Goal: Transaction & Acquisition: Purchase product/service

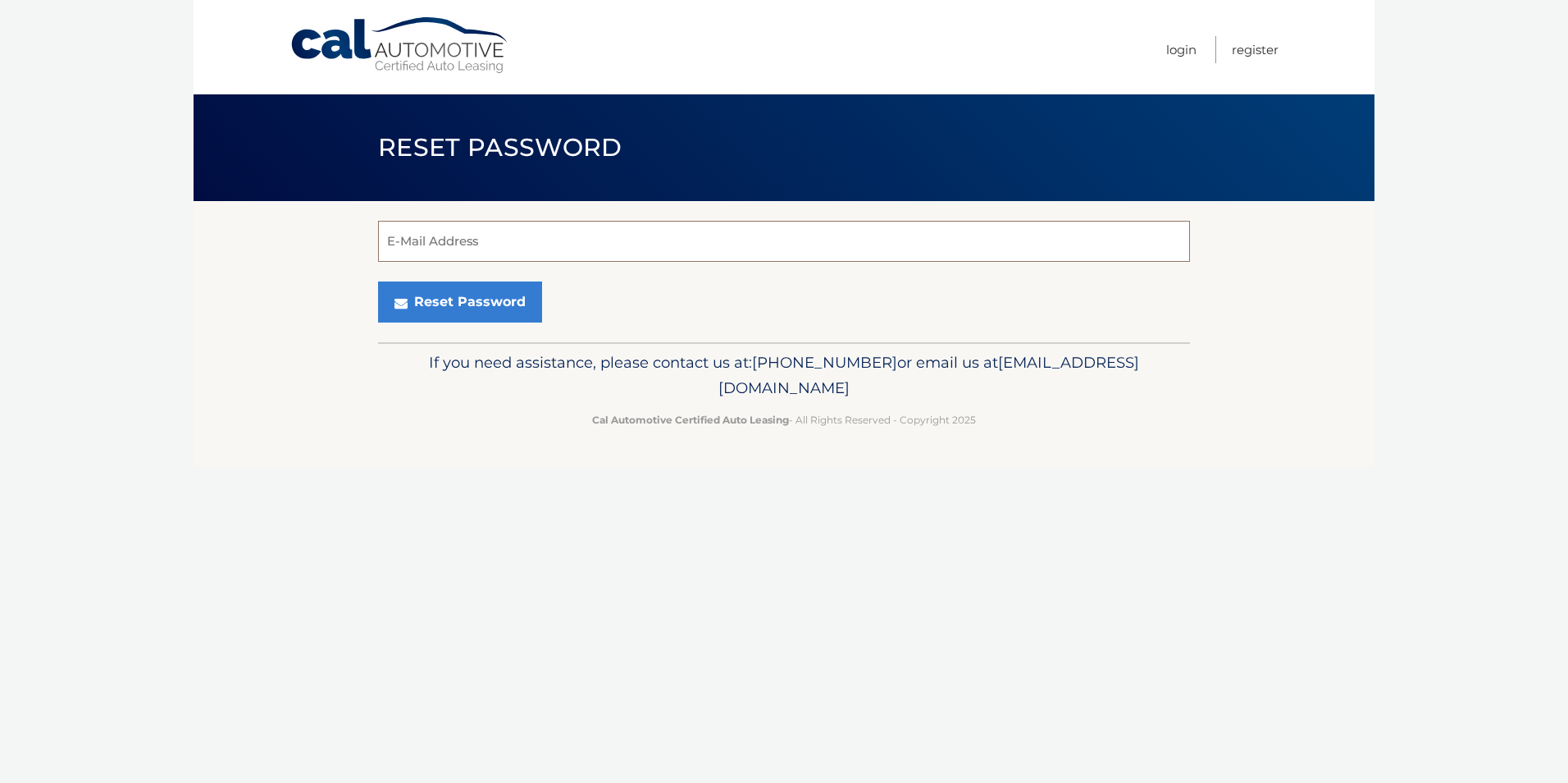
click at [427, 236] on input "E-Mail Address" at bounding box center [784, 241] width 812 height 41
type input "[EMAIL_ADDRESS][DOMAIN_NAME]"
click at [480, 309] on button "Reset Password" at bounding box center [460, 302] width 164 height 41
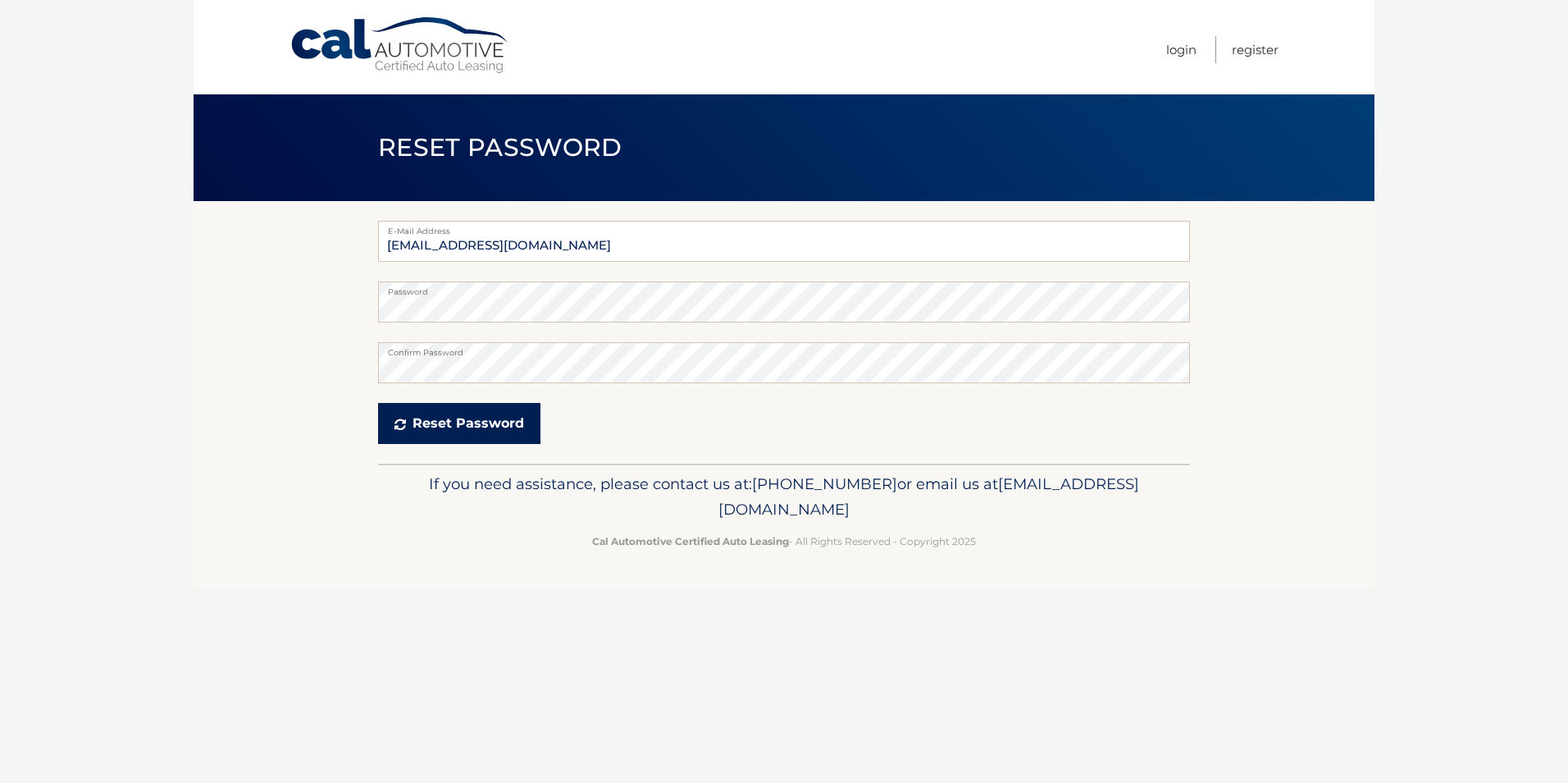
click at [487, 426] on button "Reset Password" at bounding box center [459, 423] width 162 height 41
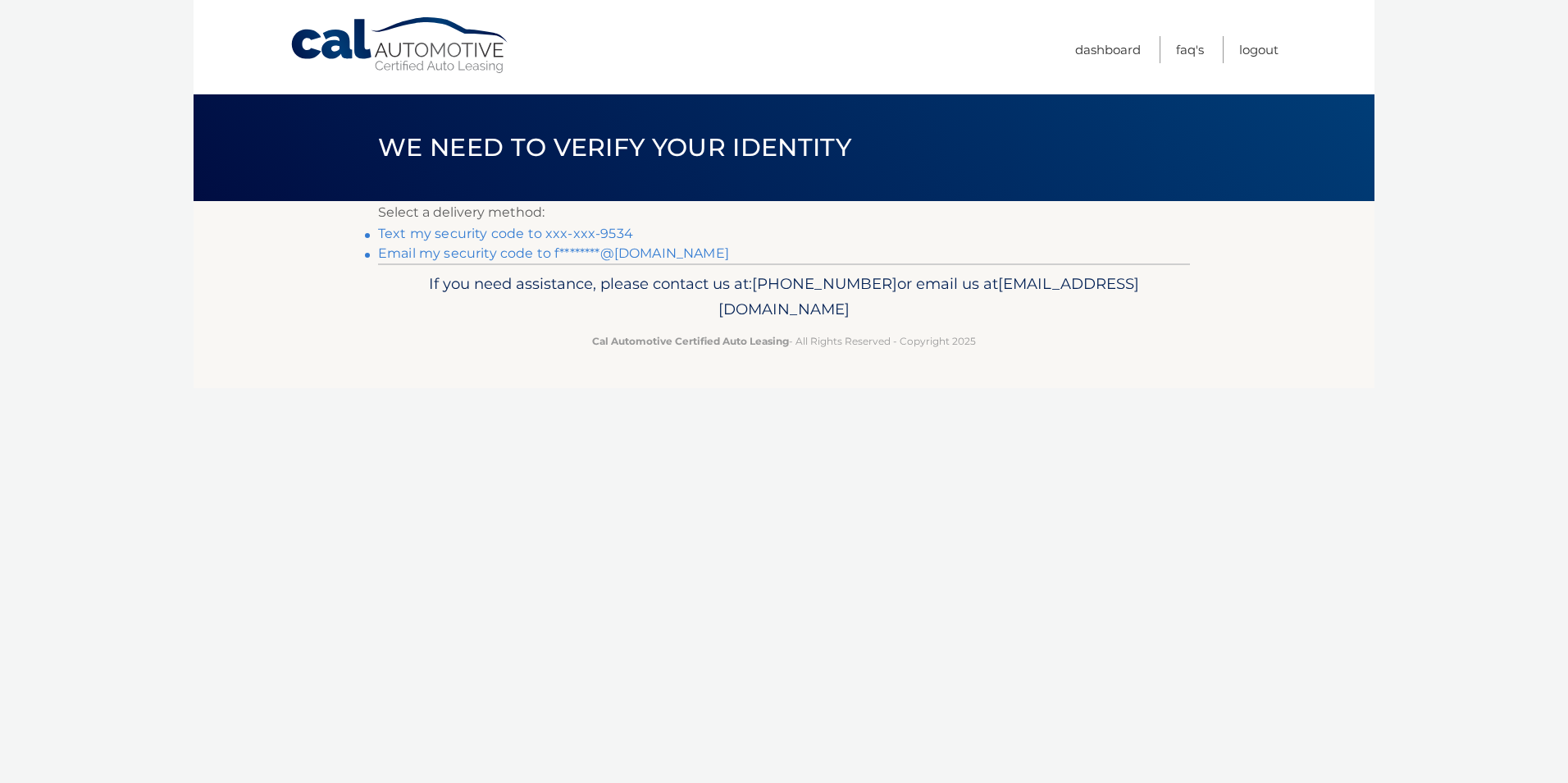
click at [610, 234] on link "Text my security code to xxx-xxx-9534" at bounding box center [505, 233] width 255 height 16
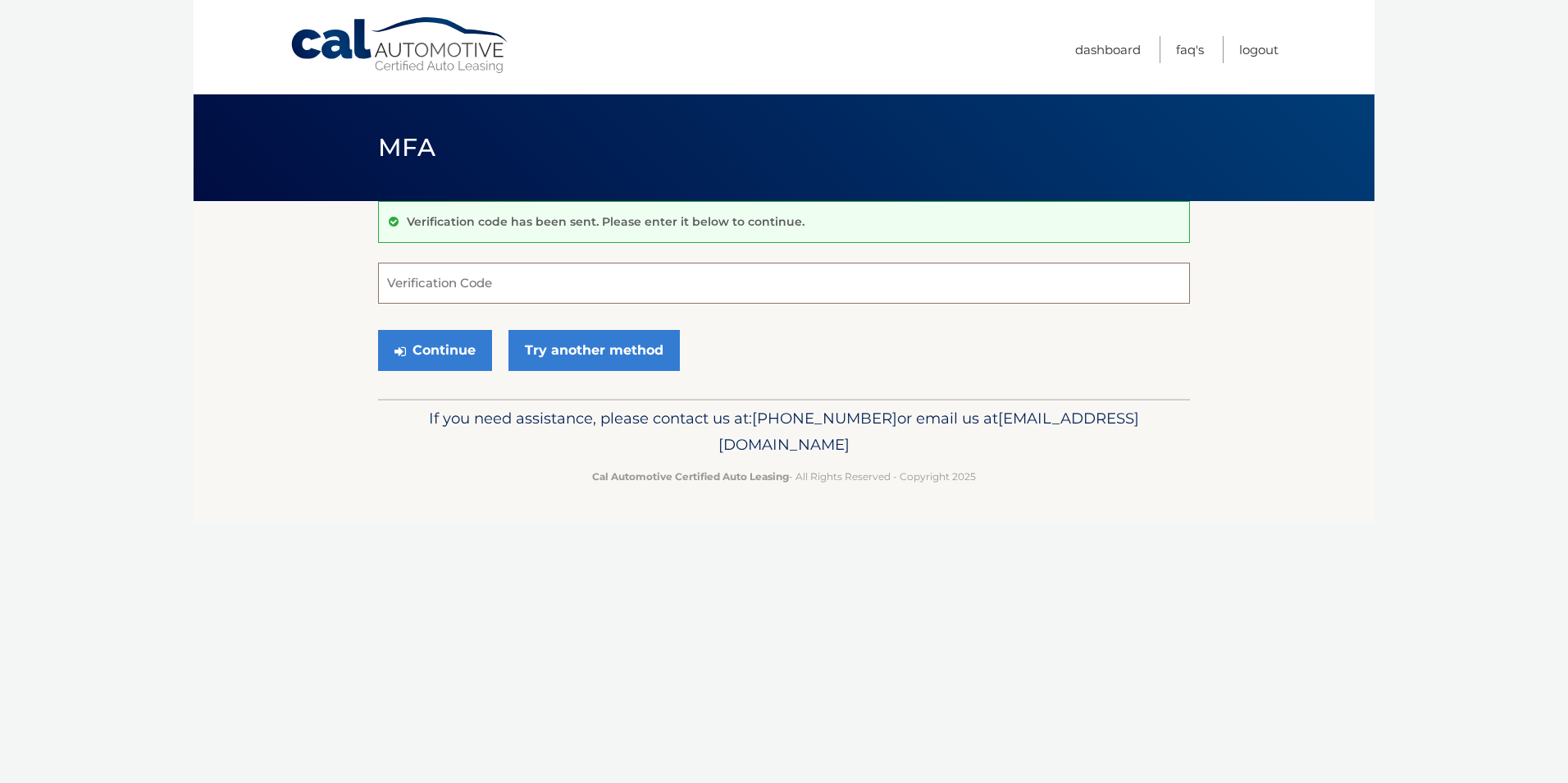
click at [507, 277] on input "Verification Code" at bounding box center [784, 282] width 812 height 41
type input "898538"
click at [441, 334] on button "Continue" at bounding box center [435, 350] width 114 height 41
click at [446, 344] on button "Continue" at bounding box center [435, 350] width 114 height 41
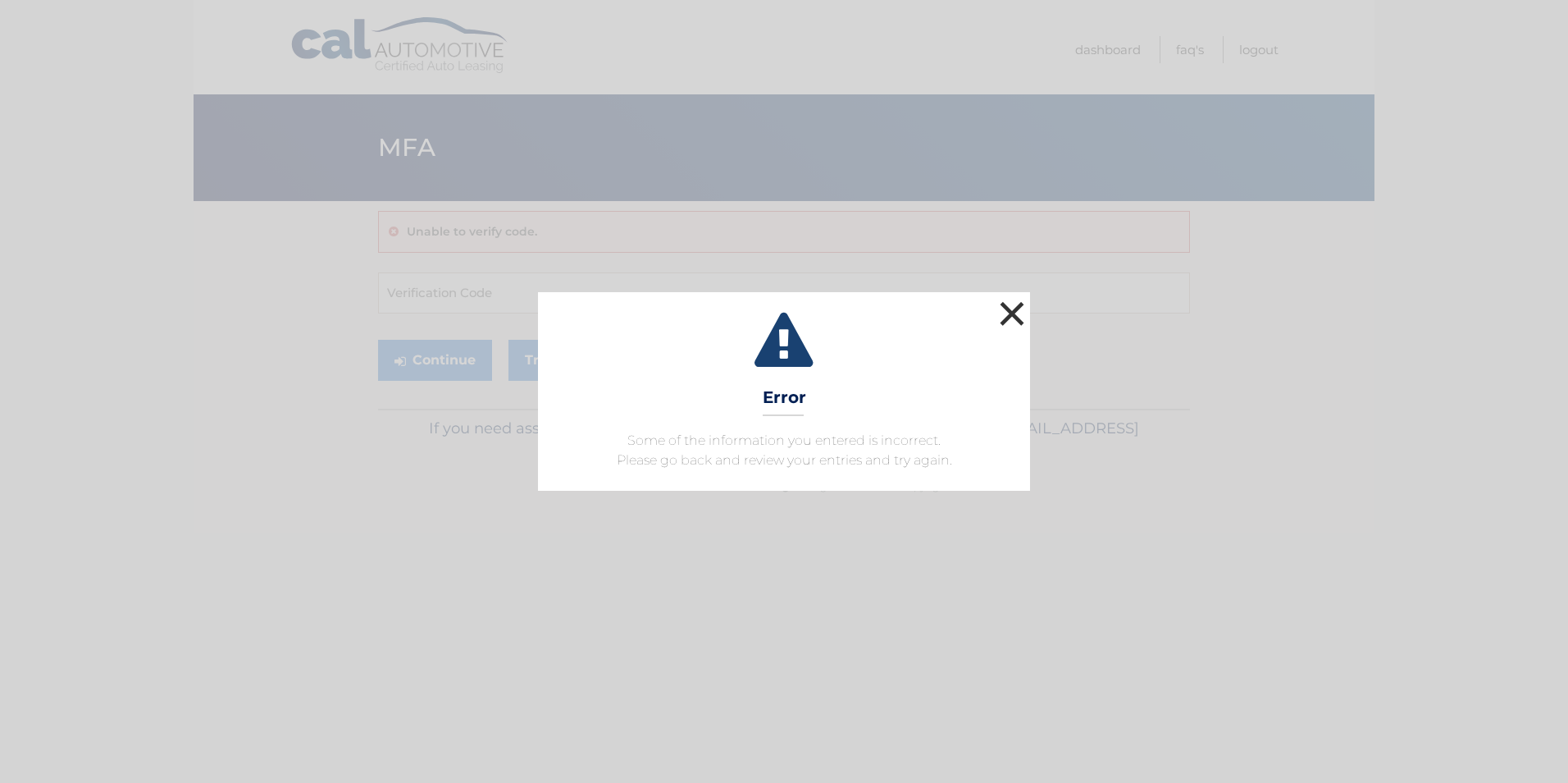
click at [1010, 309] on button "×" at bounding box center [1012, 313] width 32 height 32
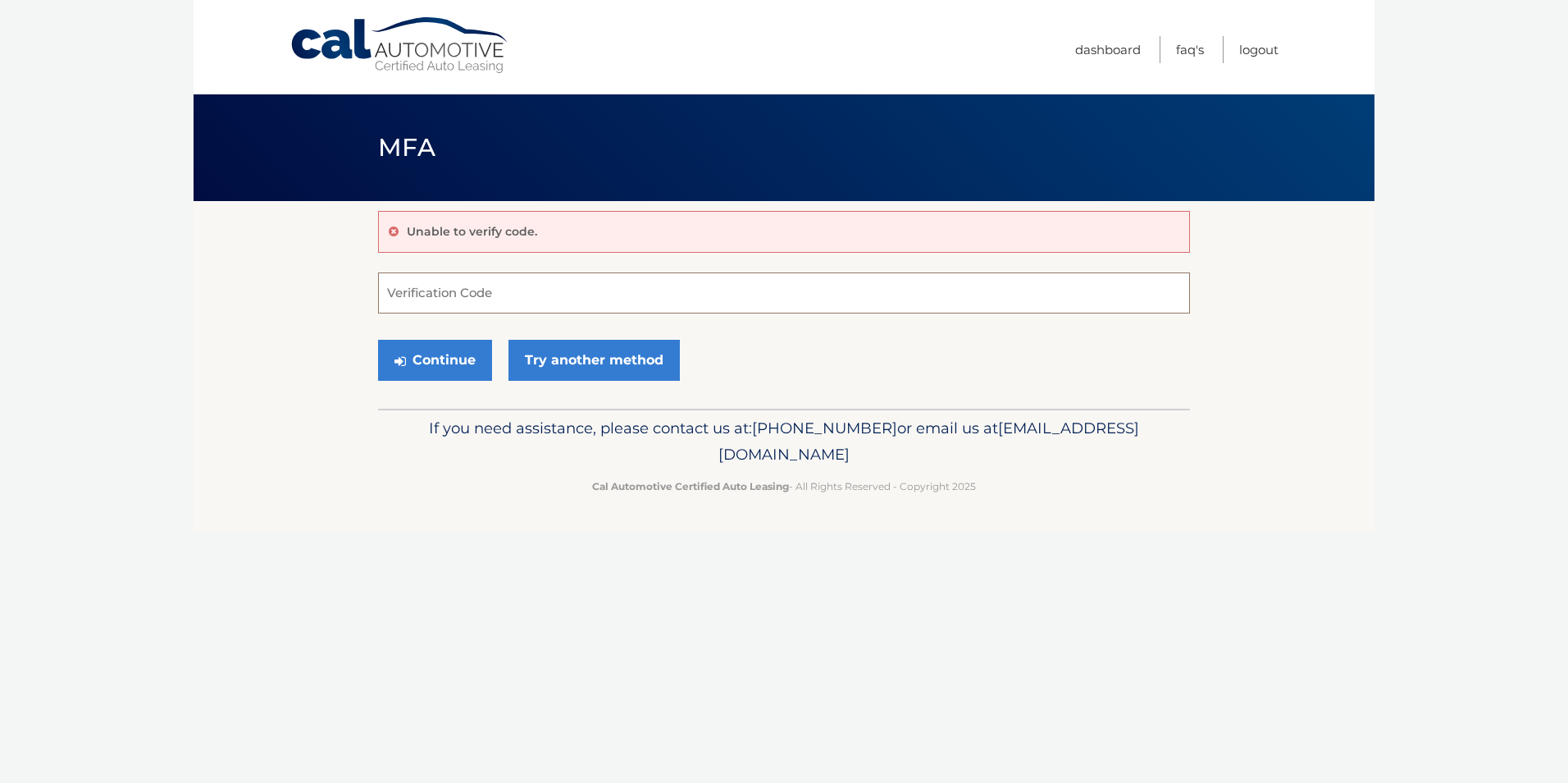
click at [406, 284] on input "Verification Code" at bounding box center [784, 292] width 812 height 41
click at [458, 359] on button "Continue" at bounding box center [435, 360] width 114 height 41
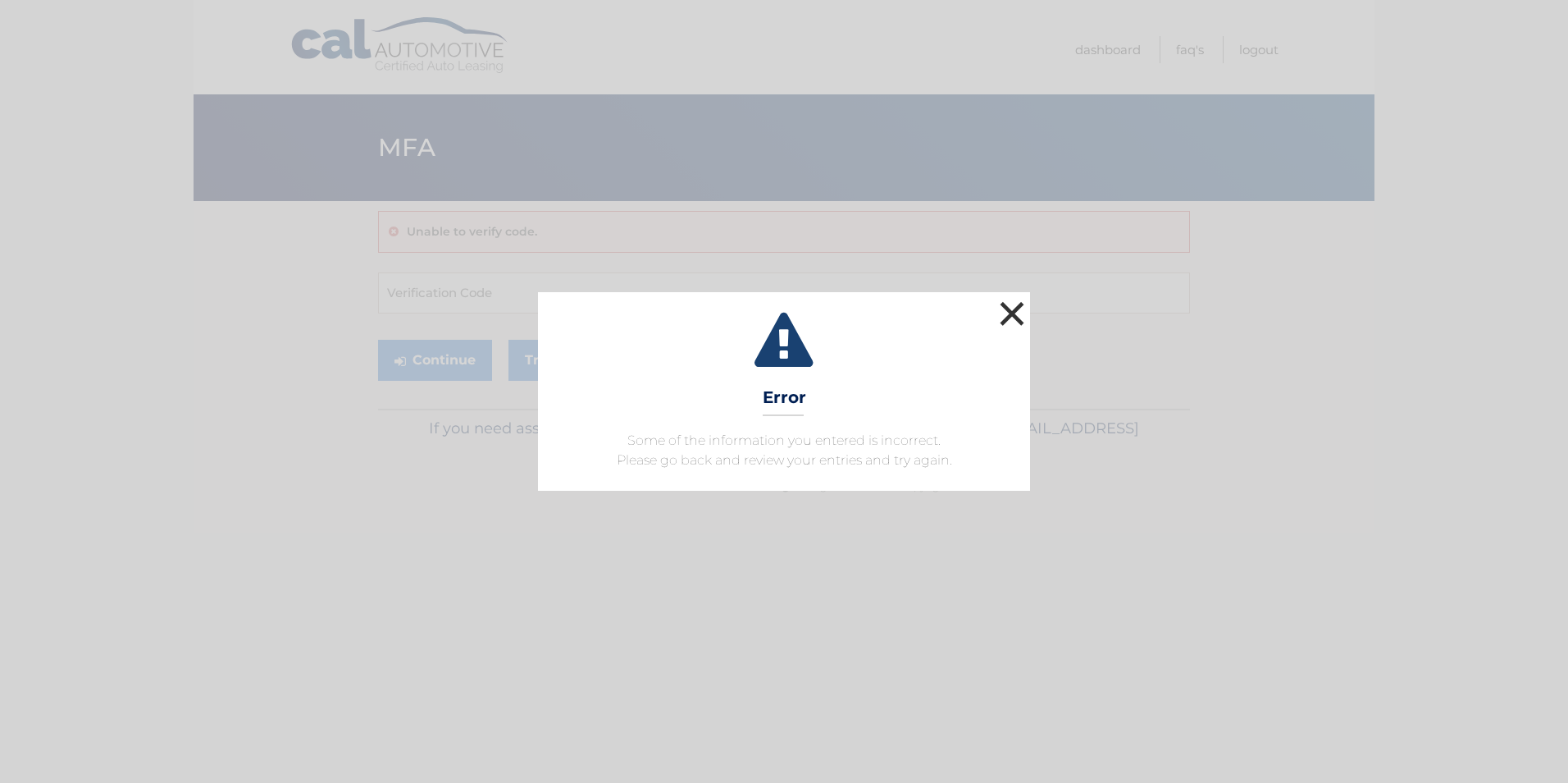
click at [1012, 302] on button "×" at bounding box center [1012, 313] width 32 height 32
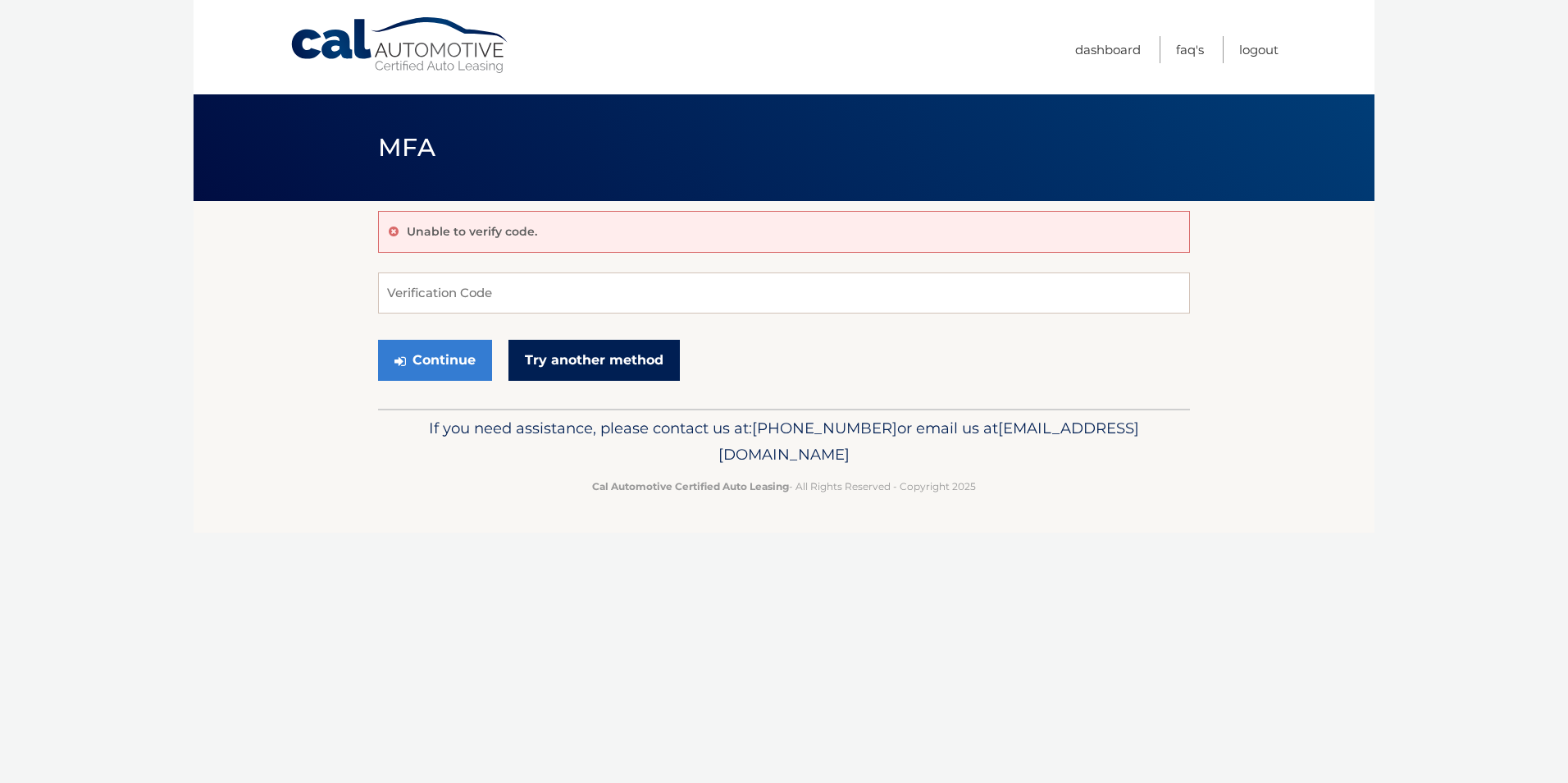
click at [642, 360] on link "Try another method" at bounding box center [595, 360] width 172 height 41
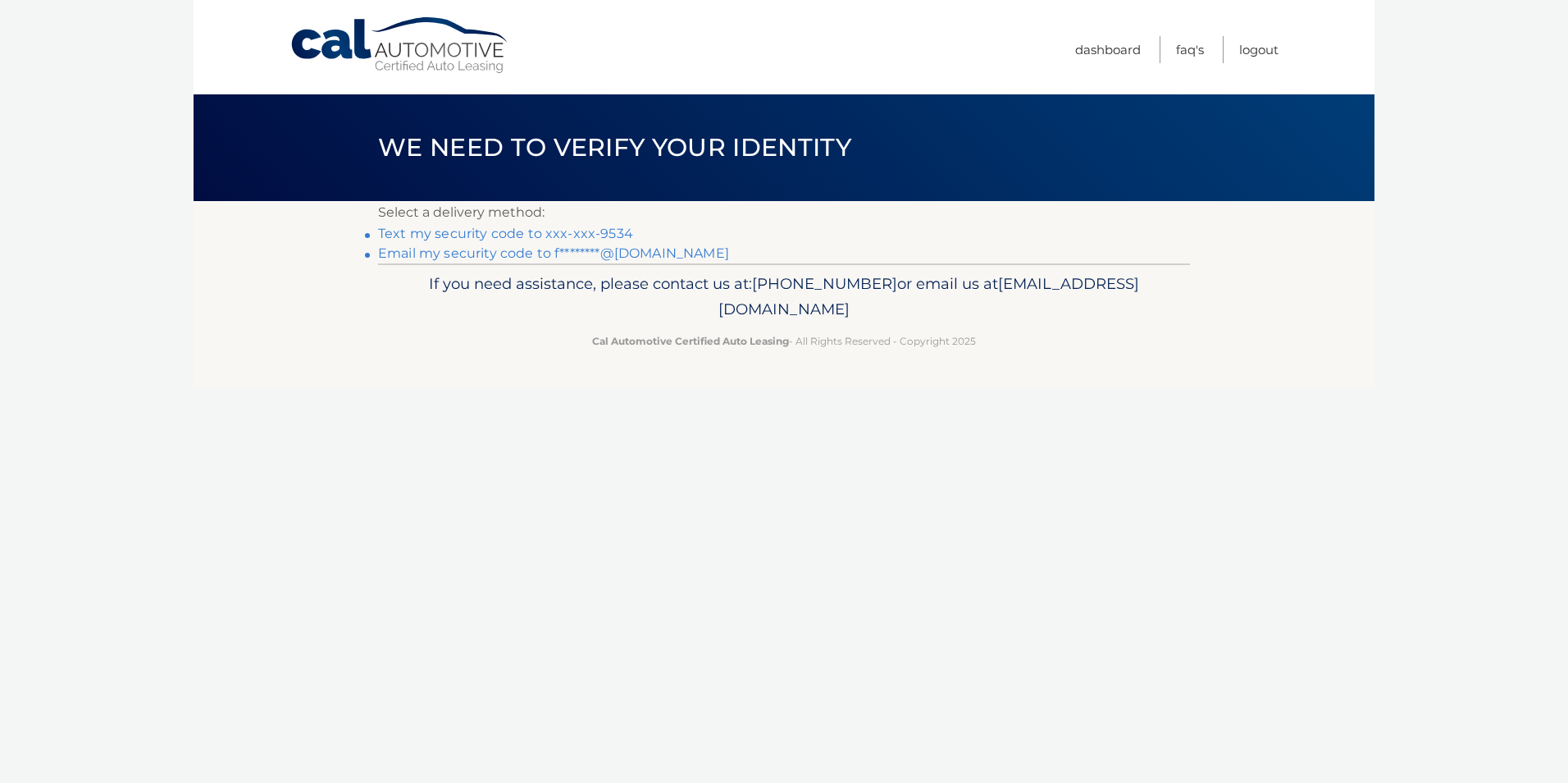
click at [551, 232] on link "Text my security code to xxx-xxx-9534" at bounding box center [505, 233] width 255 height 16
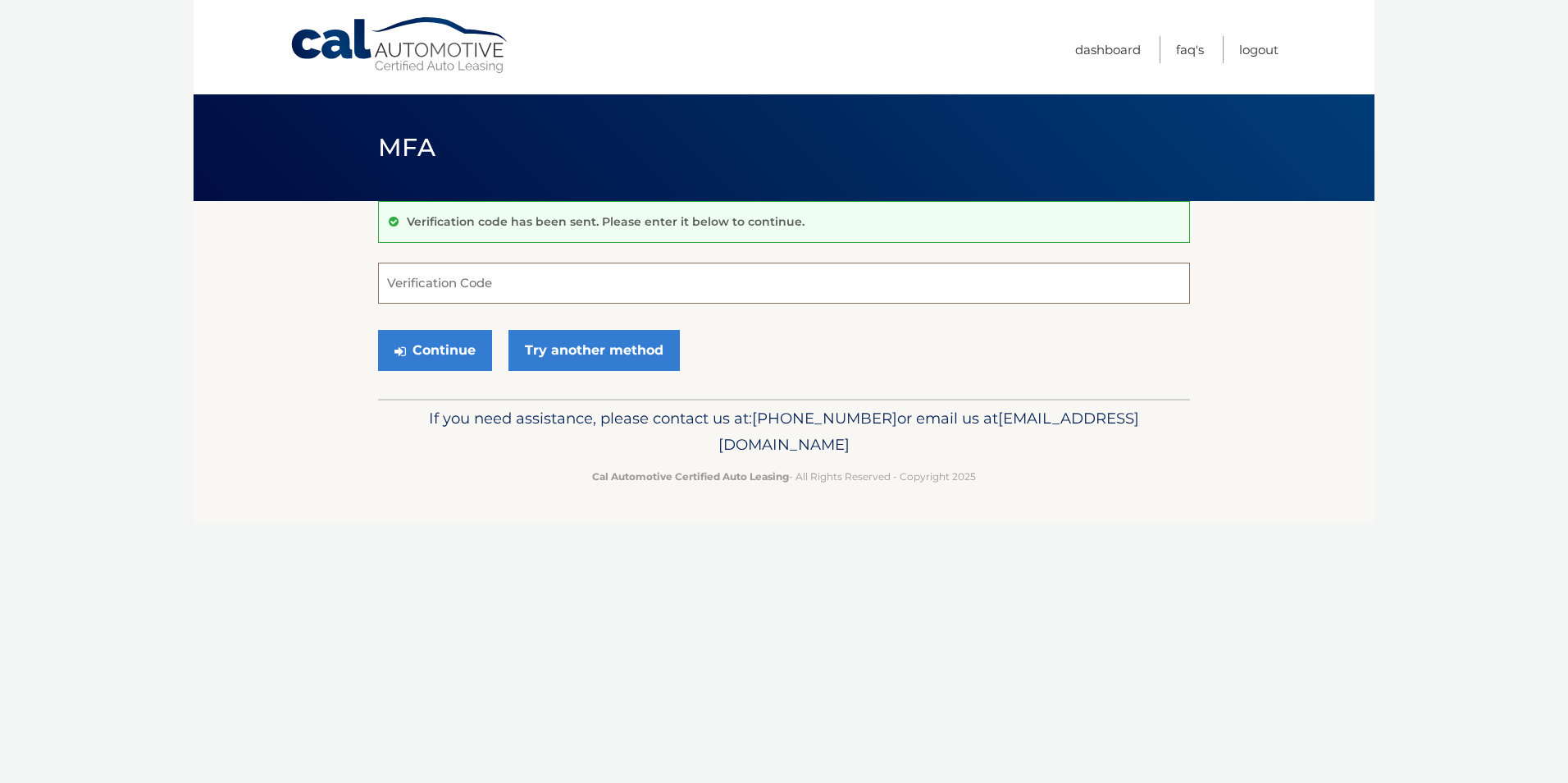
click at [418, 272] on input "Verification Code" at bounding box center [784, 282] width 812 height 41
click at [417, 288] on input "Verification Code" at bounding box center [784, 282] width 812 height 41
type input "3"
type input "607078"
click at [437, 349] on button "Continue" at bounding box center [435, 350] width 114 height 41
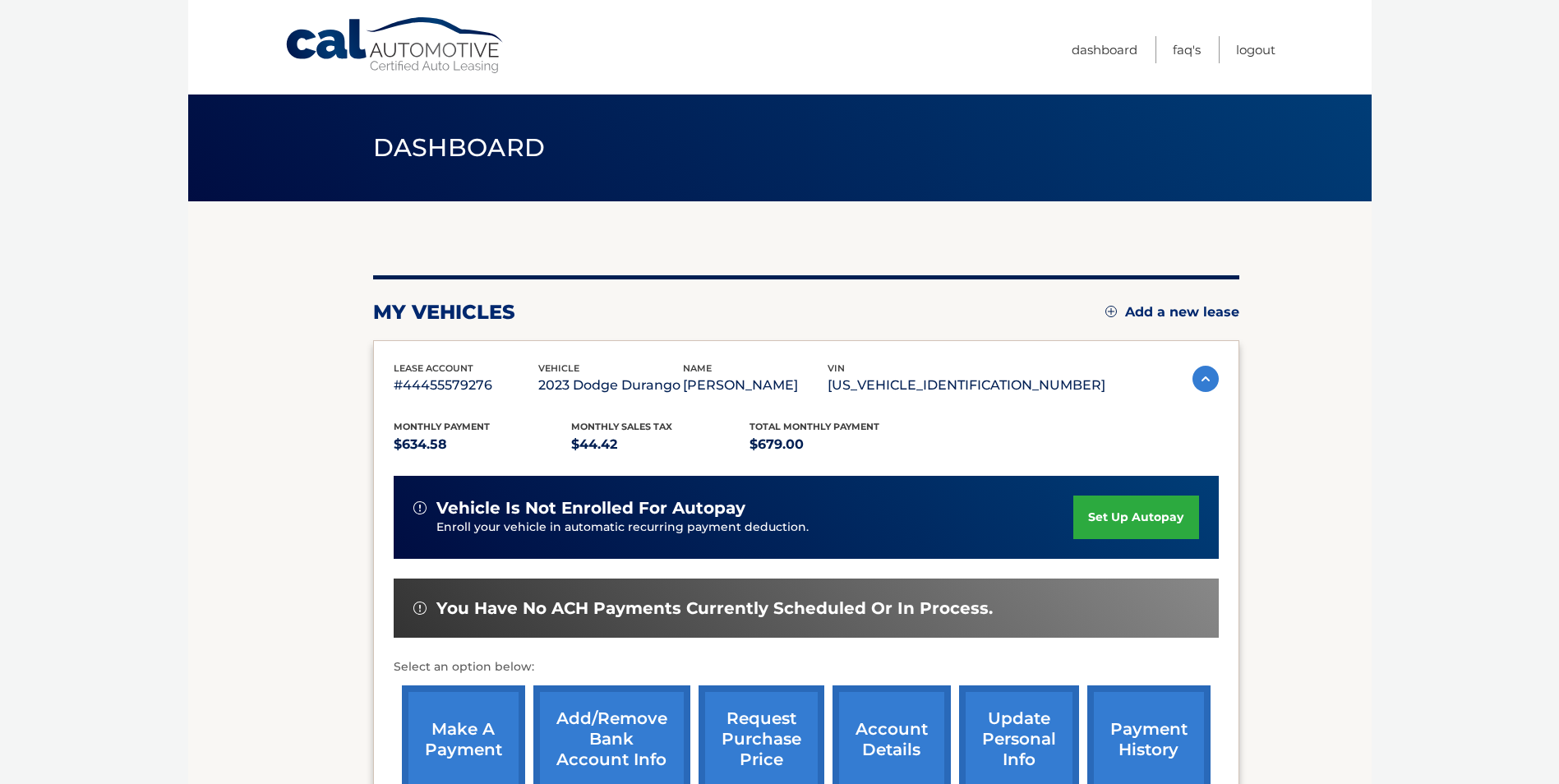
scroll to position [83, 0]
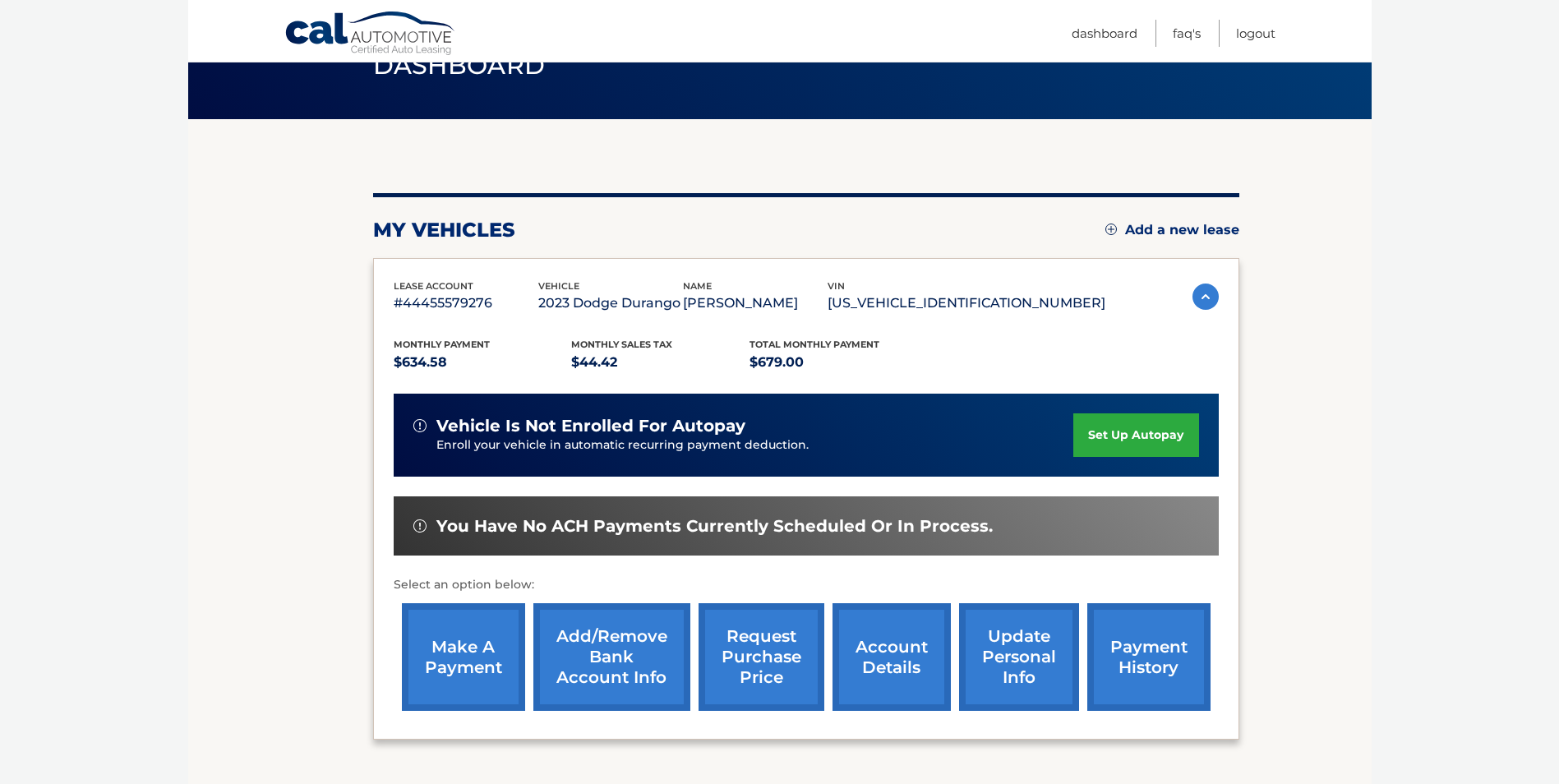
click at [472, 661] on link "make a payment" at bounding box center [464, 656] width 123 height 108
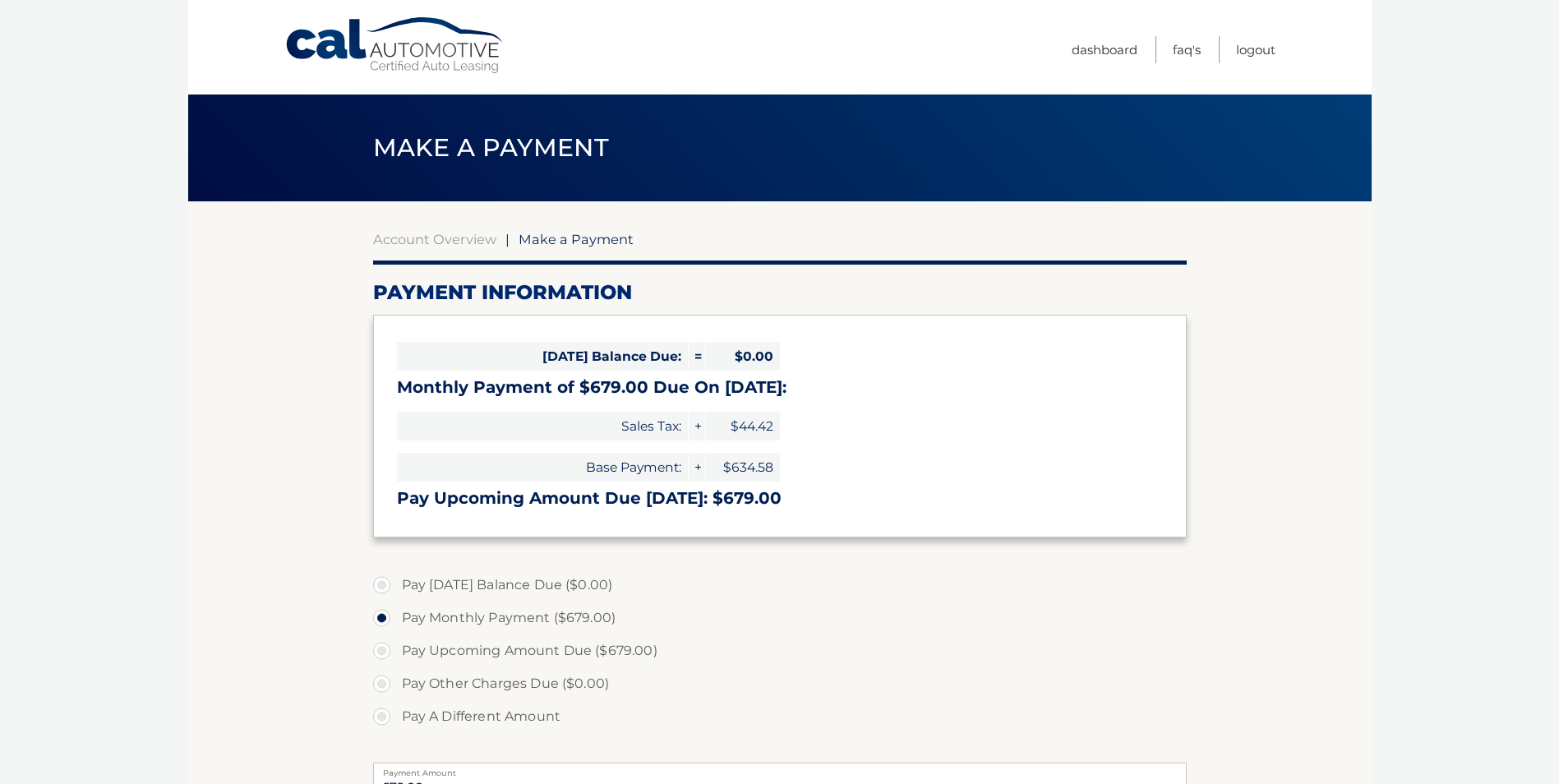
select select "Y2JlOGEwZTYtN2IyNy00MmQ4LWJmNGQtOWY5NDE4NmU0NTdl"
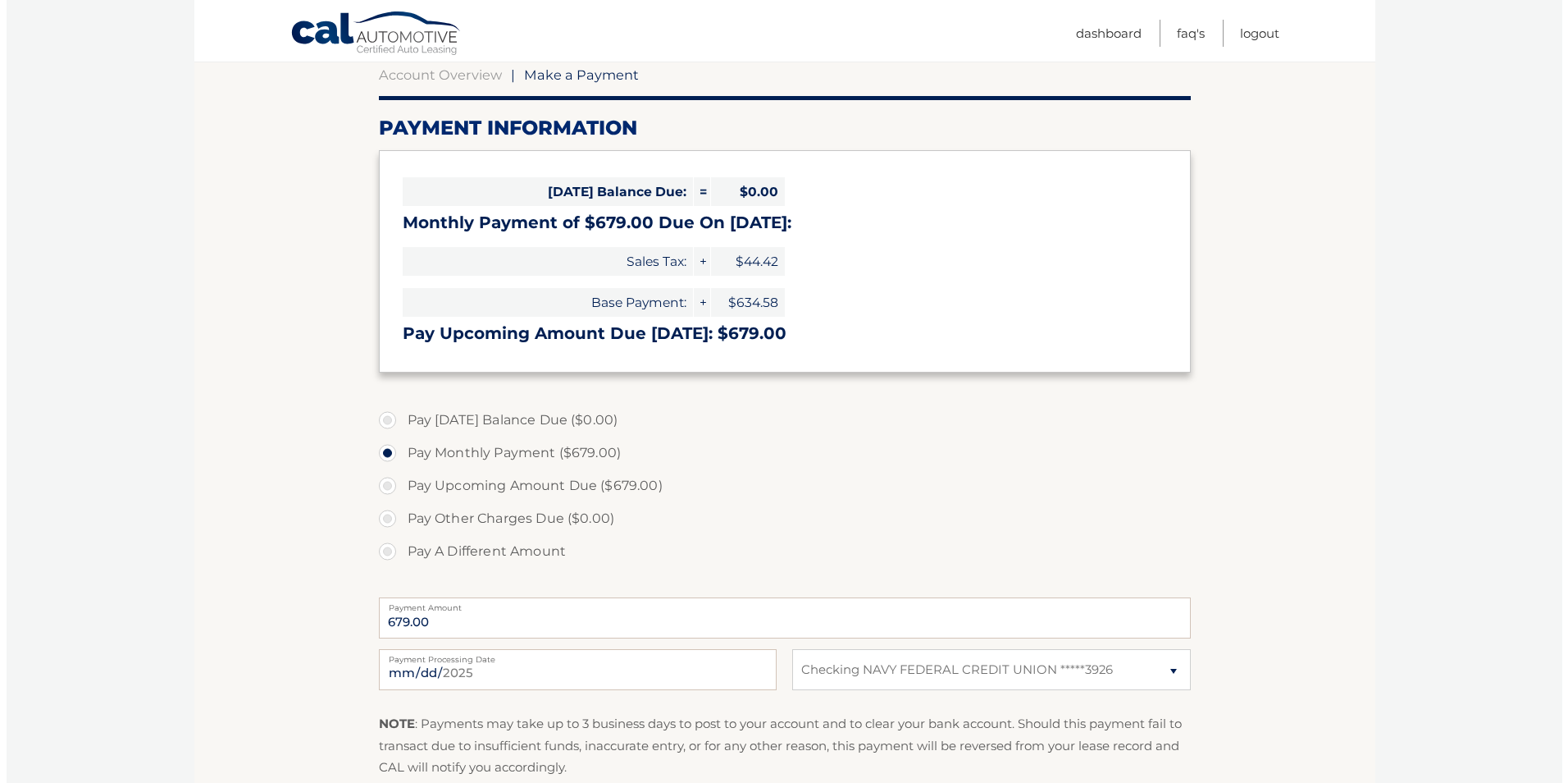
scroll to position [247, 0]
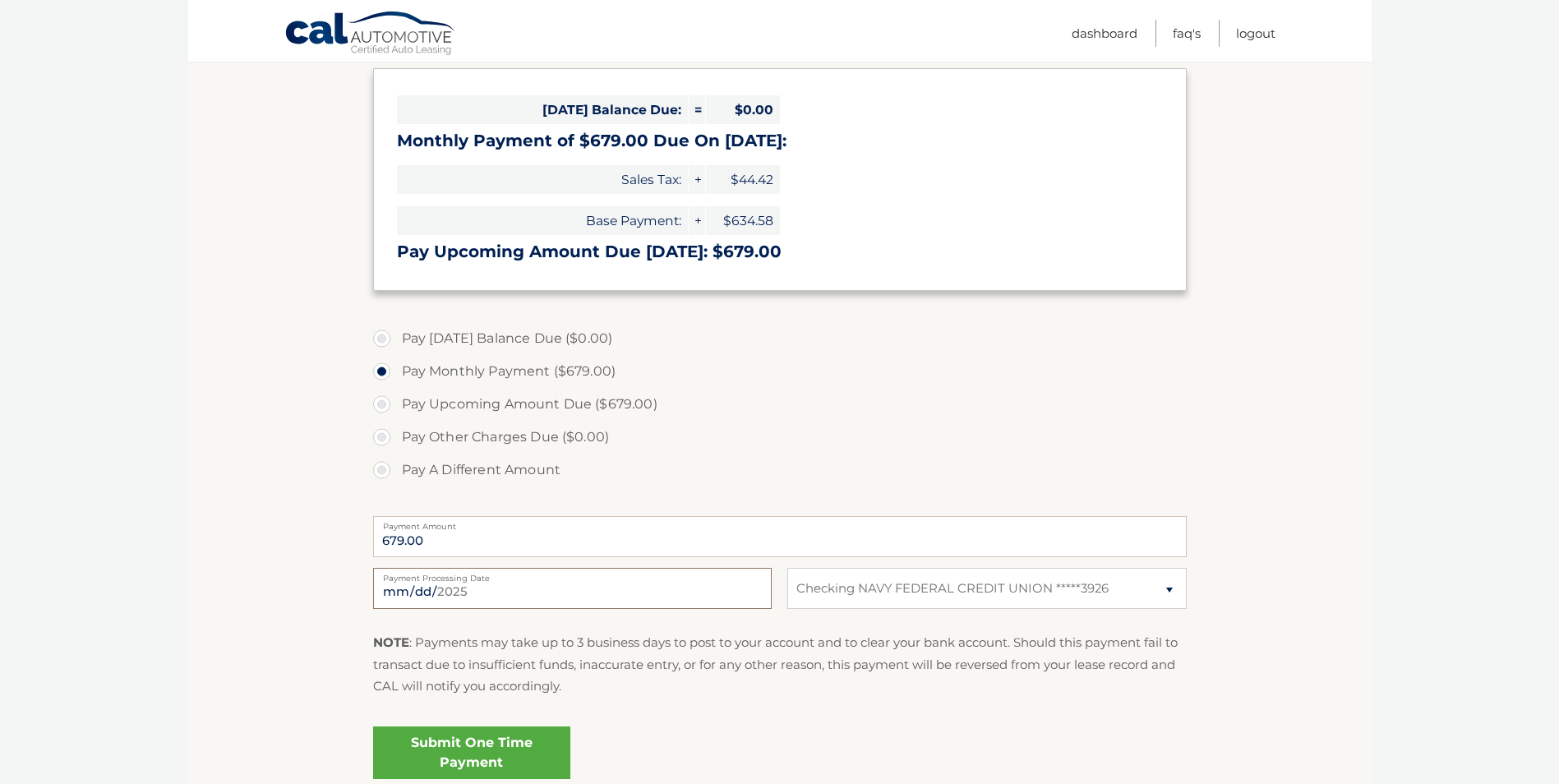
click at [456, 591] on input "[DATE]" at bounding box center [572, 588] width 399 height 41
type input "[DATE]"
click at [471, 750] on link "Submit One Time Payment" at bounding box center [471, 752] width 197 height 53
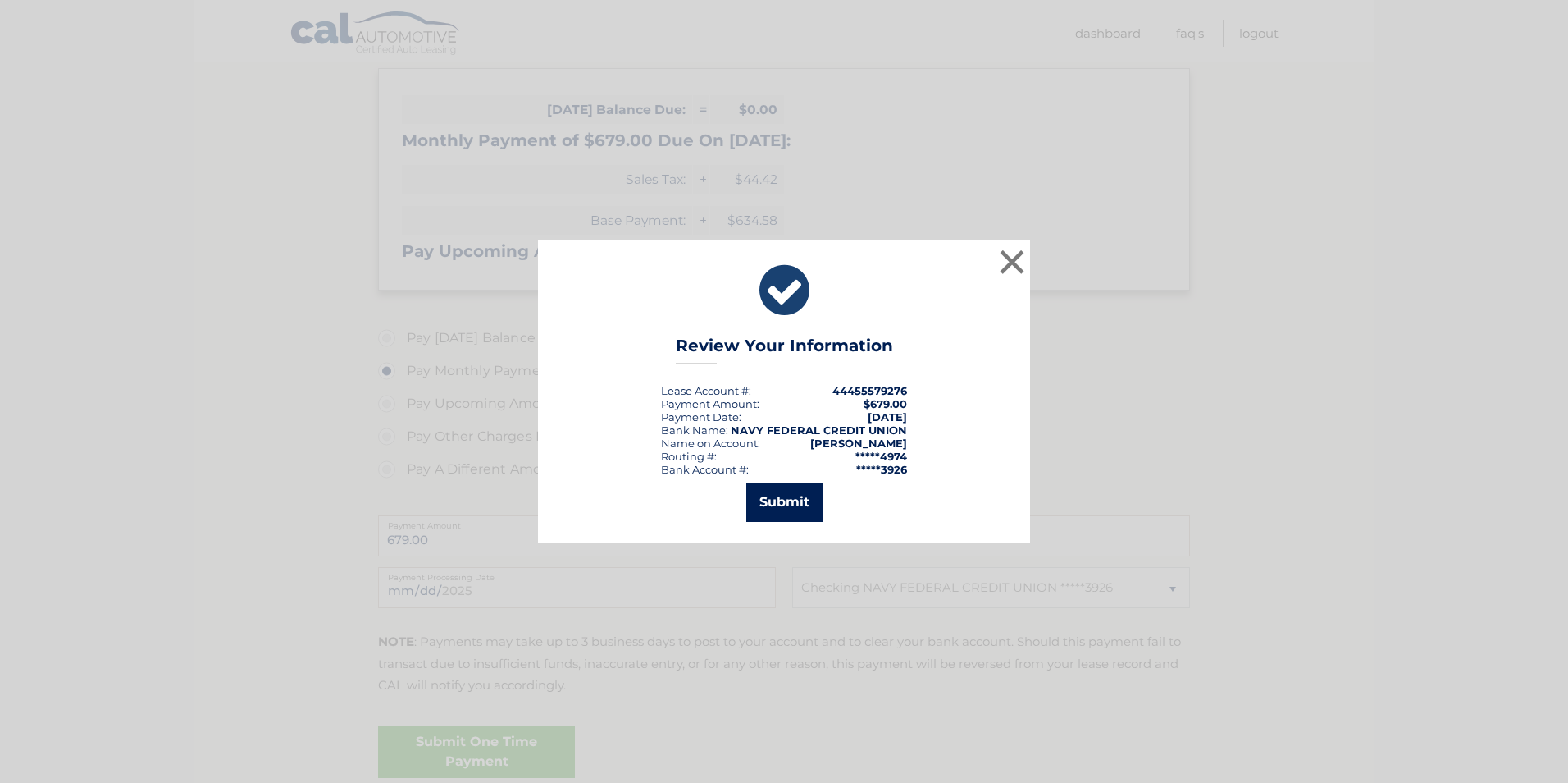
click at [785, 510] on button "Submit" at bounding box center [784, 501] width 77 height 39
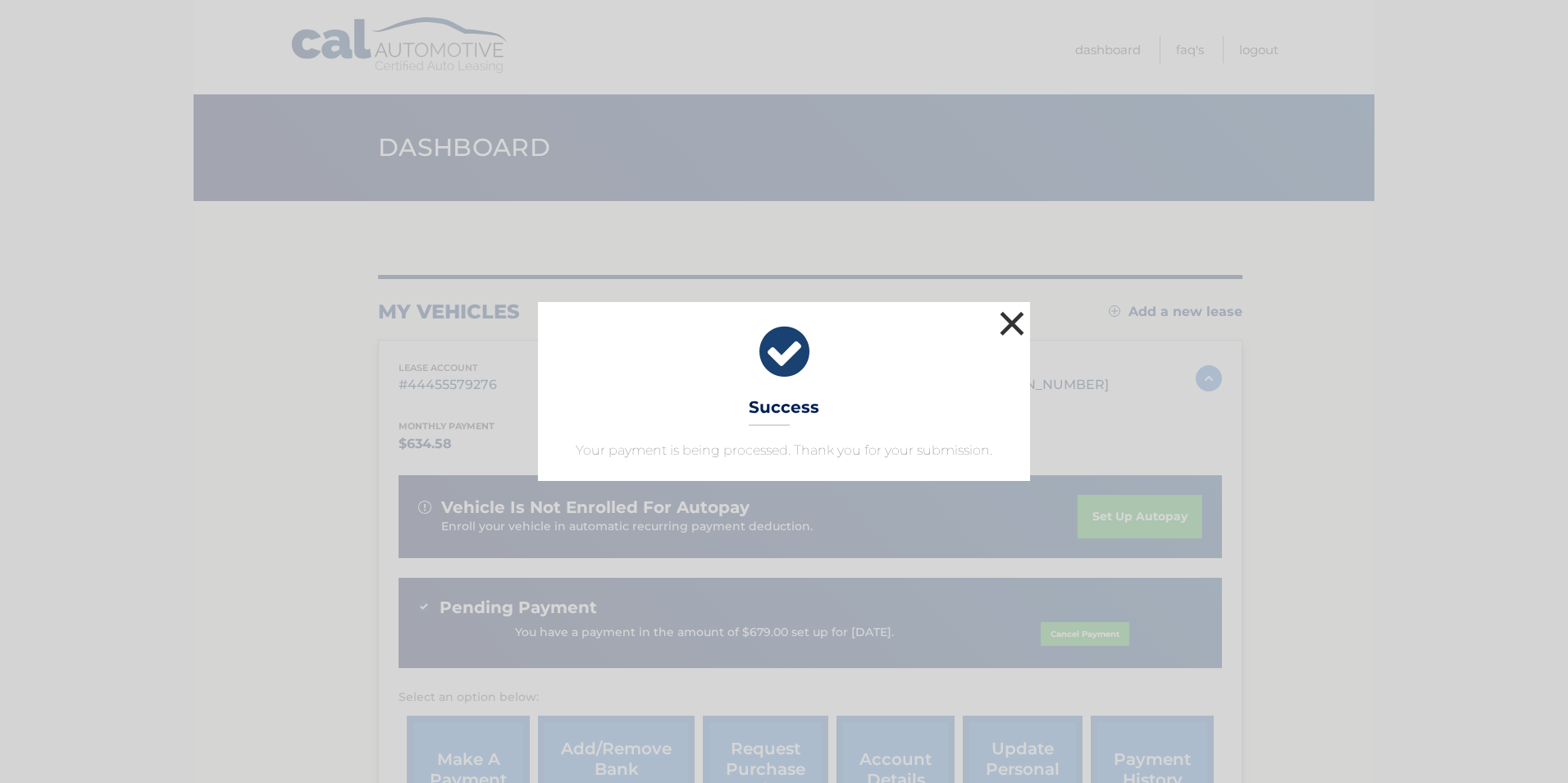
click at [1011, 324] on button "×" at bounding box center [1012, 322] width 32 height 32
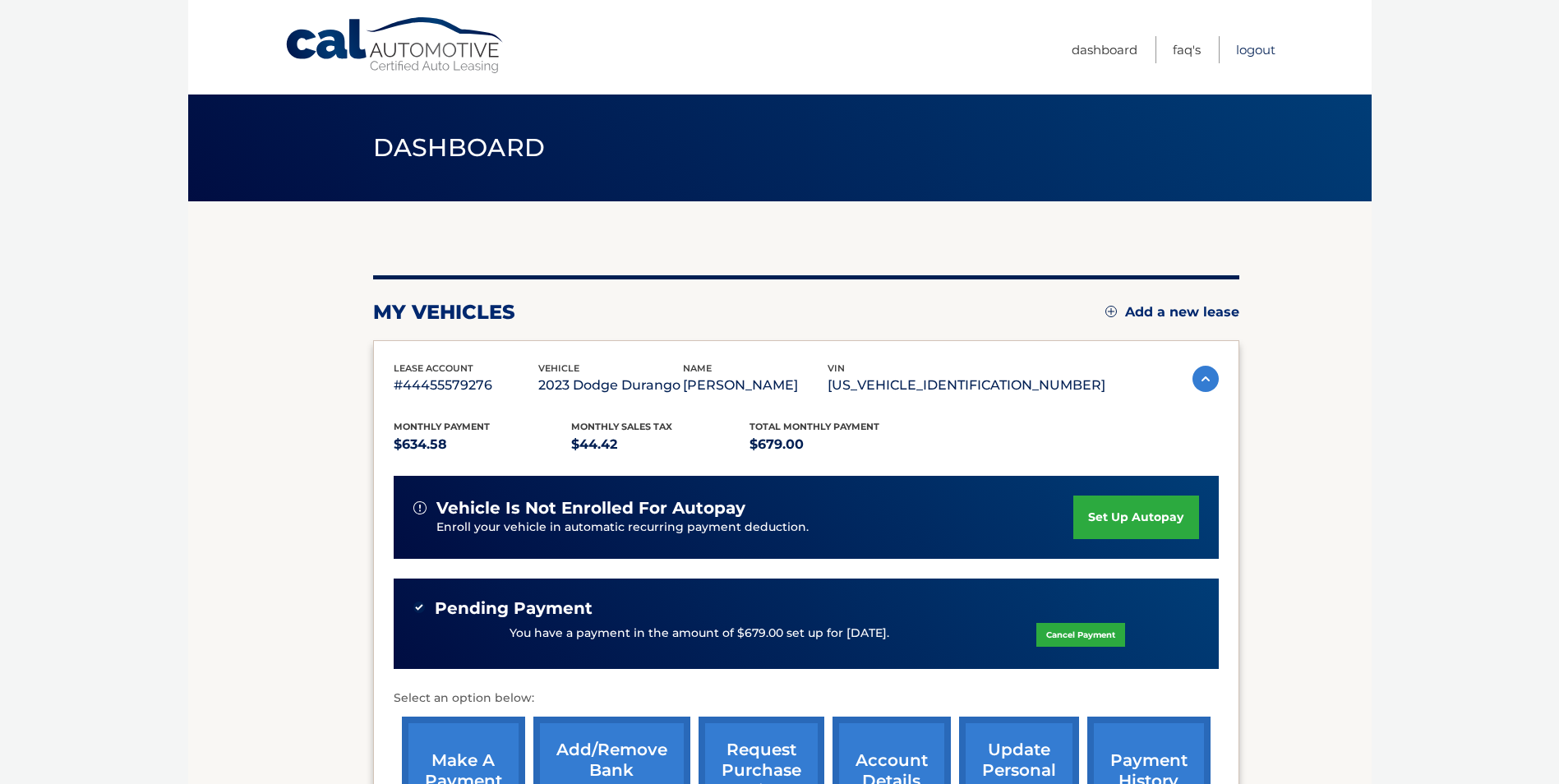
click at [1262, 53] on link "Logout" at bounding box center [1255, 49] width 39 height 28
